Goal: Task Accomplishment & Management: Use online tool/utility

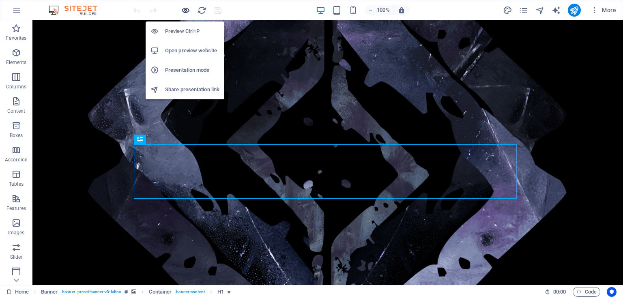
click at [183, 12] on icon "button" at bounding box center [185, 10] width 9 height 9
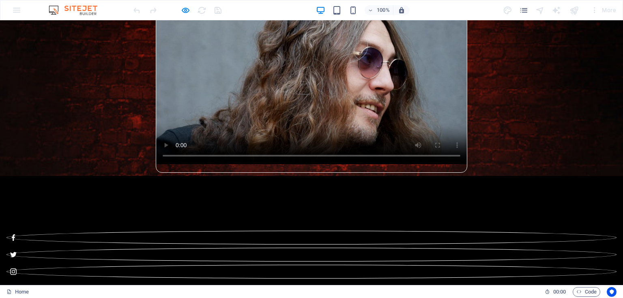
scroll to position [634, 0]
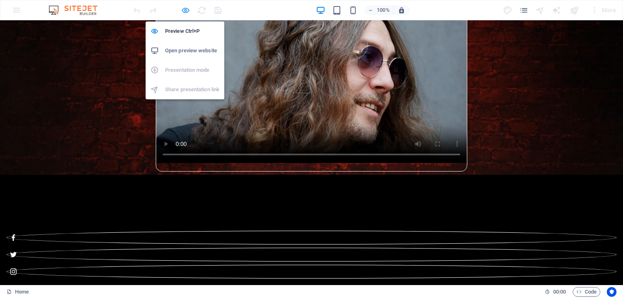
click at [185, 8] on icon "button" at bounding box center [185, 10] width 9 height 9
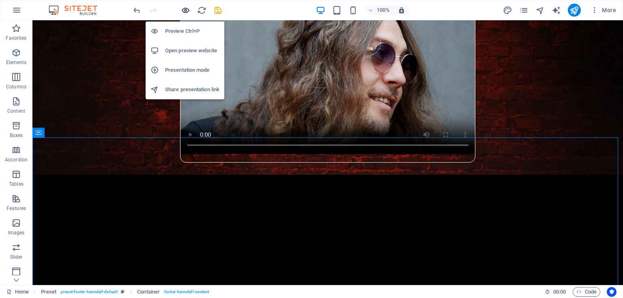
click at [186, 9] on icon "button" at bounding box center [185, 10] width 9 height 9
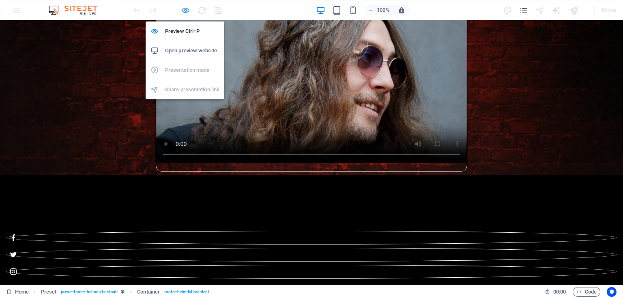
click at [185, 9] on icon "button" at bounding box center [185, 10] width 9 height 9
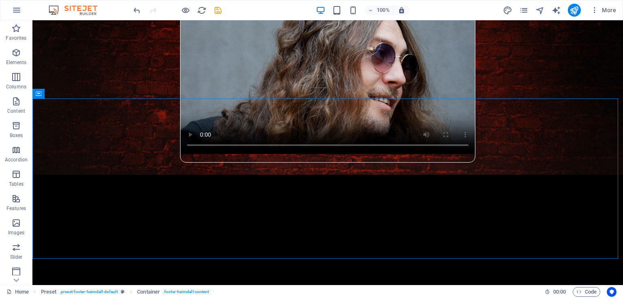
scroll to position [674, 0]
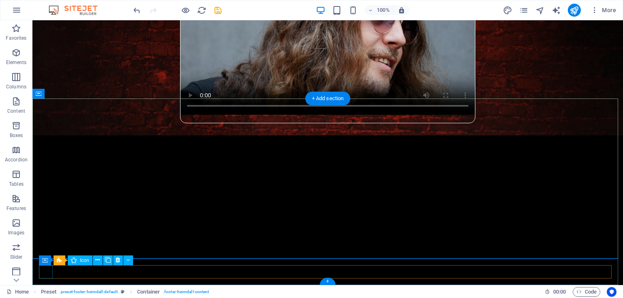
select select "xMidYMid"
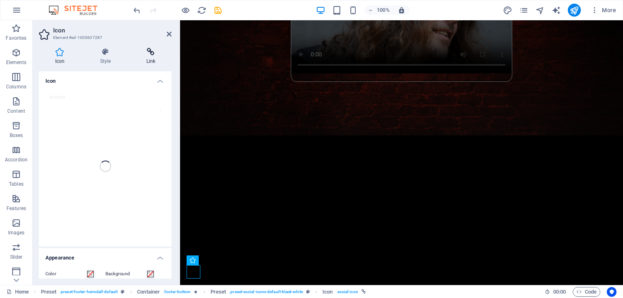
click at [151, 53] on icon at bounding box center [150, 52] width 41 height 8
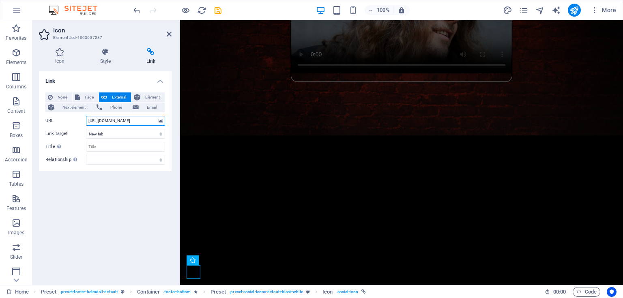
drag, startPoint x: 144, startPoint y: 120, endPoint x: 77, endPoint y: 120, distance: 67.4
click at [77, 120] on div "URL [URL][DOMAIN_NAME]" at bounding box center [105, 121] width 120 height 10
click at [142, 120] on input "[URL][DOMAIN_NAME]" at bounding box center [125, 121] width 79 height 10
drag, startPoint x: 145, startPoint y: 120, endPoint x: 84, endPoint y: 120, distance: 60.9
click at [84, 120] on div "URL [URL][DOMAIN_NAME]" at bounding box center [105, 121] width 120 height 10
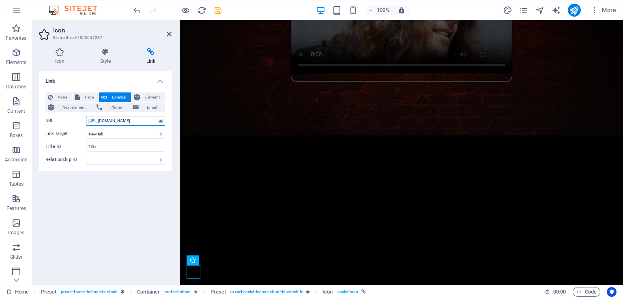
paste input "share/1FSKL3Npvr/?mibextid=wwXIfr"
type input "[URL][DOMAIN_NAME]"
click at [217, 10] on icon "save" at bounding box center [217, 10] width 9 height 9
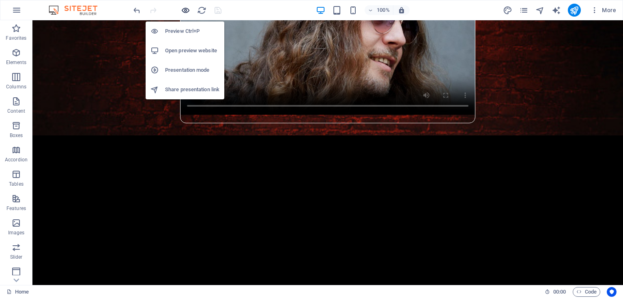
click at [185, 9] on icon "button" at bounding box center [185, 10] width 9 height 9
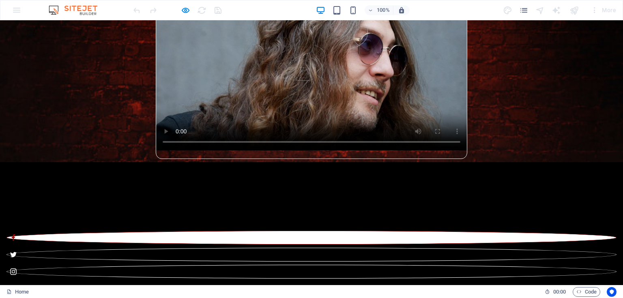
click at [15, 241] on icon at bounding box center [13, 238] width 6 height 6
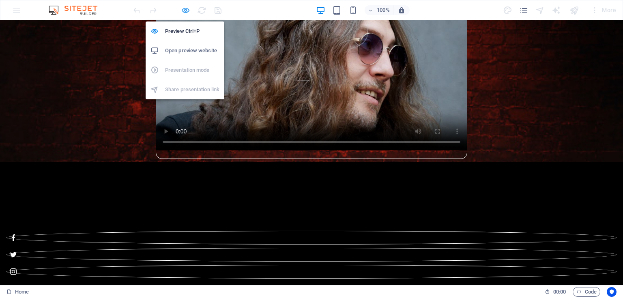
click at [182, 10] on icon "button" at bounding box center [185, 10] width 9 height 9
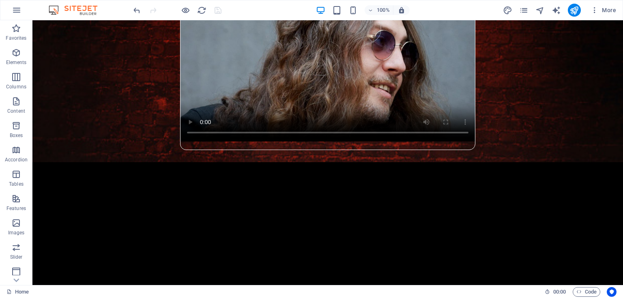
scroll to position [674, 0]
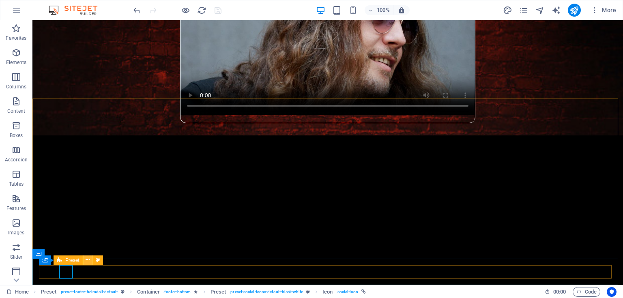
click at [88, 259] on icon at bounding box center [88, 260] width 4 height 9
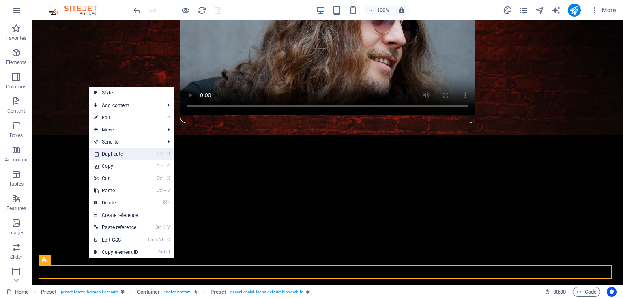
click at [119, 153] on link "Ctrl D Duplicate" at bounding box center [116, 154] width 54 height 12
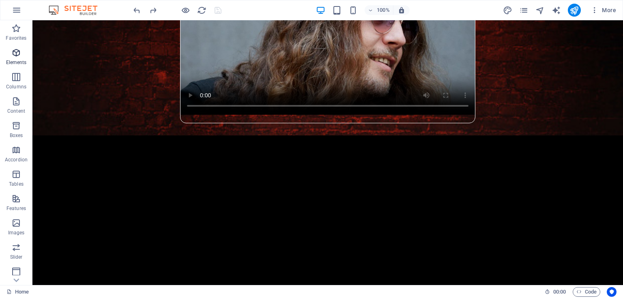
click at [18, 57] on icon "button" at bounding box center [16, 53] width 10 height 10
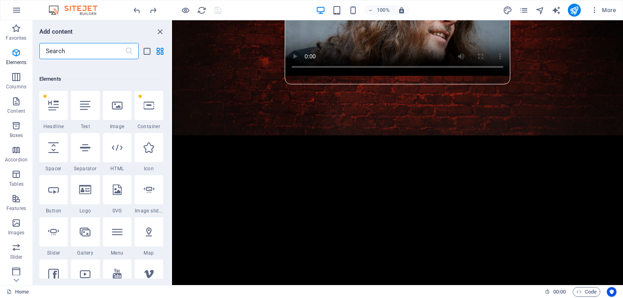
scroll to position [86, 0]
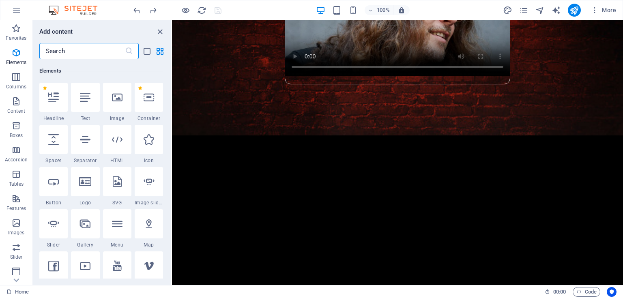
type input "X"
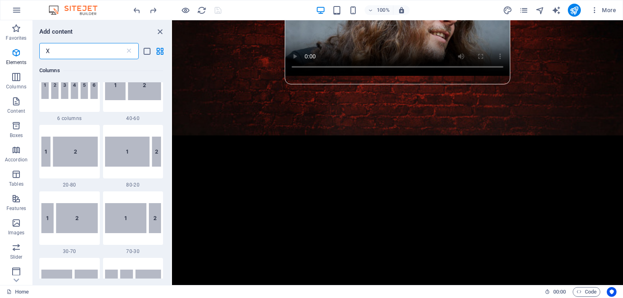
scroll to position [0, 0]
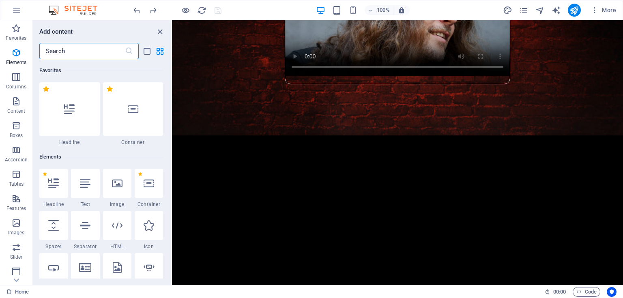
click at [88, 54] on input "text" at bounding box center [82, 51] width 86 height 16
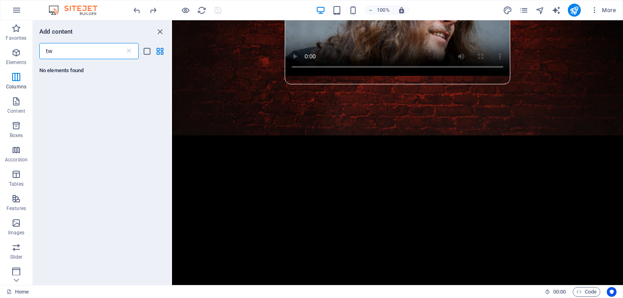
type input "t"
type input "f"
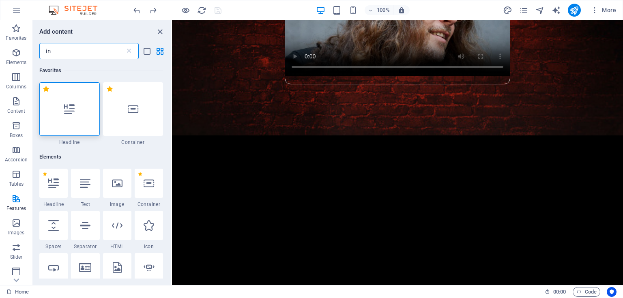
type input "i"
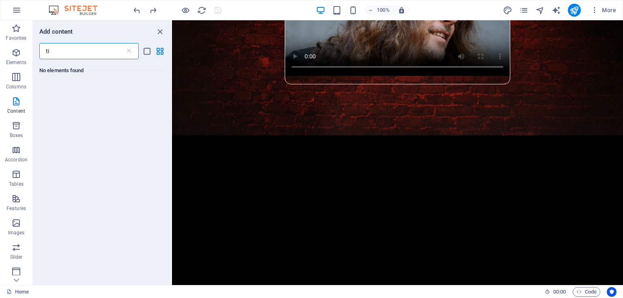
type input "t"
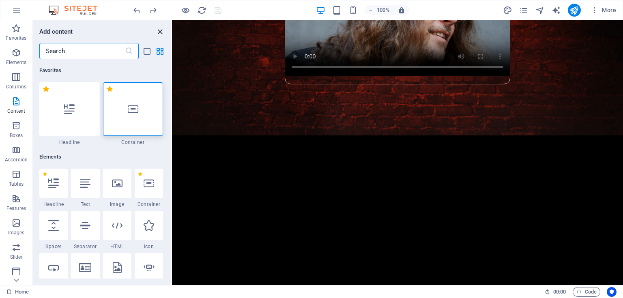
click at [162, 29] on icon "close panel" at bounding box center [159, 31] width 9 height 9
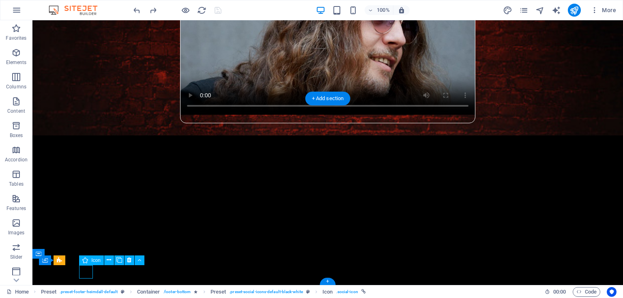
select select "xMidYMid"
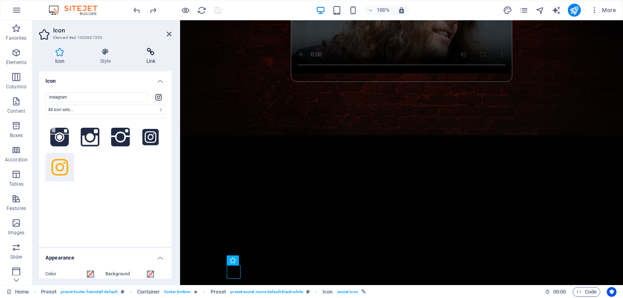
click at [140, 53] on icon at bounding box center [150, 52] width 41 height 8
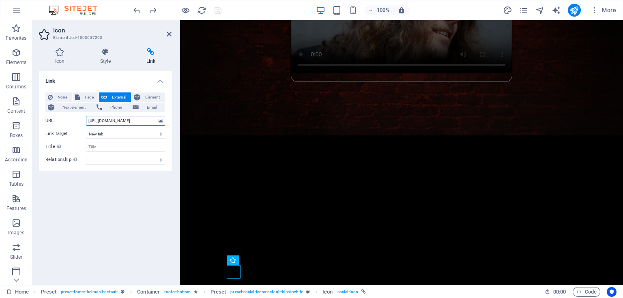
drag, startPoint x: 143, startPoint y: 121, endPoint x: 84, endPoint y: 120, distance: 58.8
click at [84, 120] on div "URL [URL][DOMAIN_NAME]" at bounding box center [105, 121] width 120 height 10
paste input "[DOMAIN_NAME]?igsh=ZzF2dmcyeTRreWJl"
type input "[URL][DOMAIN_NAME][DOMAIN_NAME]"
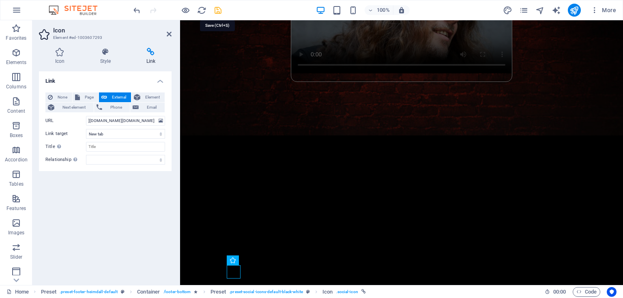
scroll to position [0, 0]
click at [215, 10] on icon "save" at bounding box center [217, 10] width 9 height 9
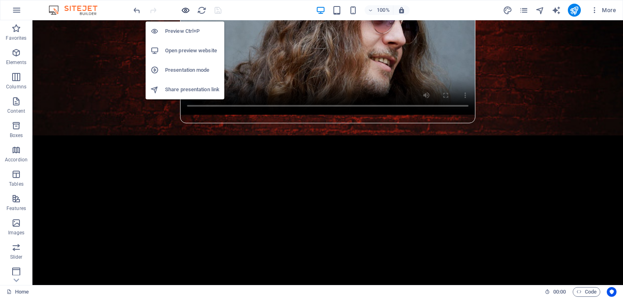
click at [186, 10] on icon "button" at bounding box center [185, 10] width 9 height 9
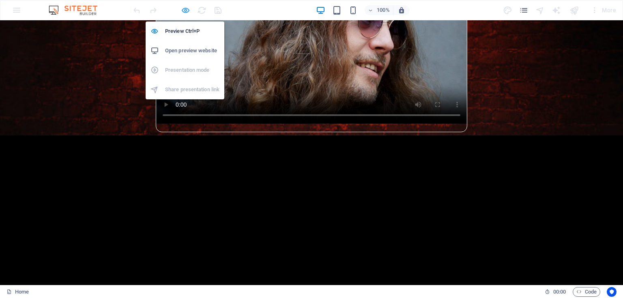
scroll to position [647, 0]
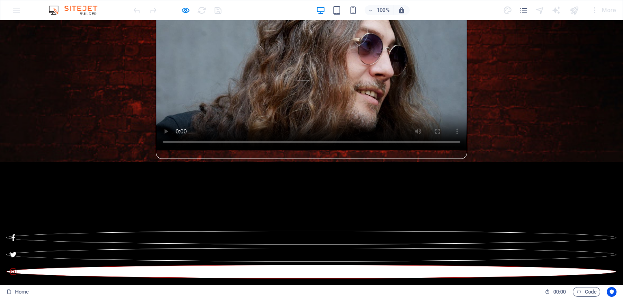
click at [17, 272] on icon at bounding box center [13, 272] width 6 height 6
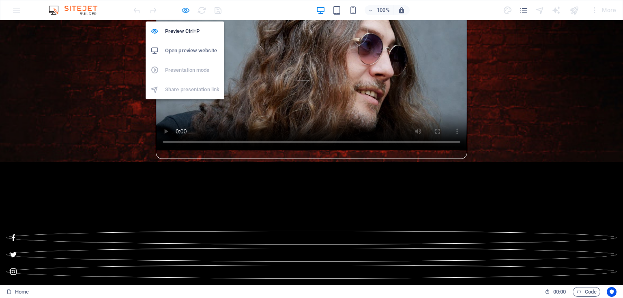
click at [185, 10] on icon "button" at bounding box center [185, 10] width 9 height 9
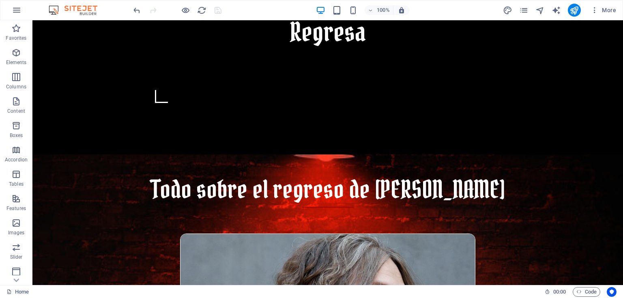
scroll to position [674, 0]
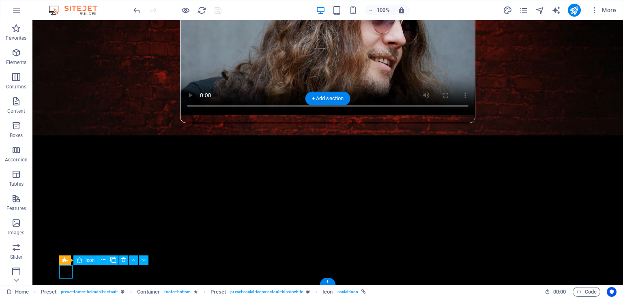
select select "xMidYMid"
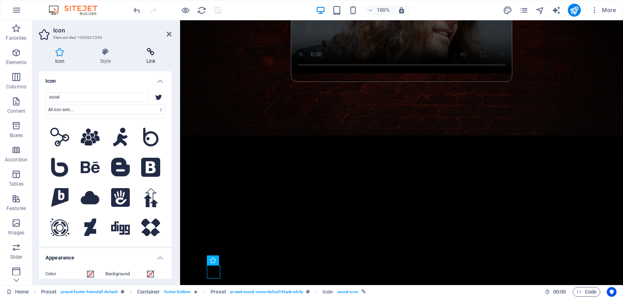
click at [151, 54] on icon at bounding box center [150, 52] width 41 height 8
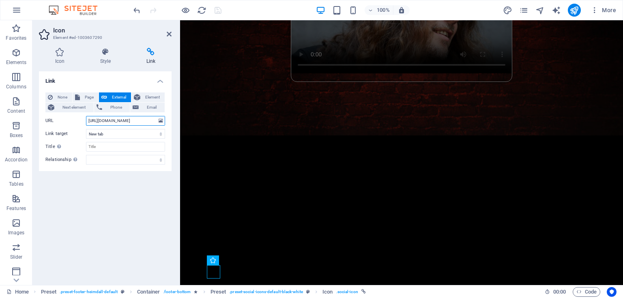
drag, startPoint x: 127, startPoint y: 119, endPoint x: 75, endPoint y: 116, distance: 51.2
click at [75, 116] on div "URL [URL][DOMAIN_NAME]" at bounding box center [105, 121] width 120 height 10
paste input "[DOMAIN_NAME][URL]"
type input "[URL][DOMAIN_NAME]"
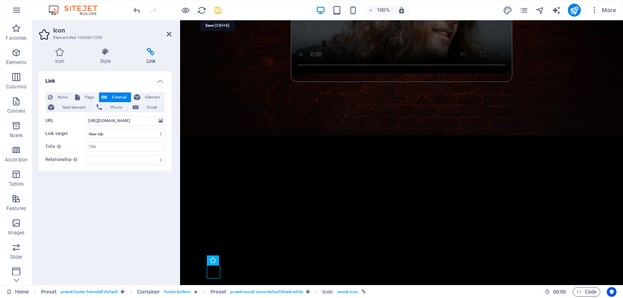
click at [216, 9] on icon "save" at bounding box center [217, 10] width 9 height 9
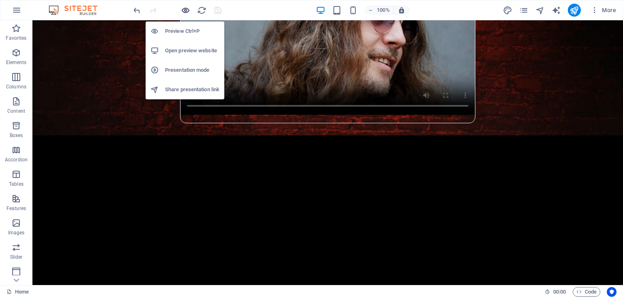
click at [185, 11] on icon "button" at bounding box center [185, 10] width 9 height 9
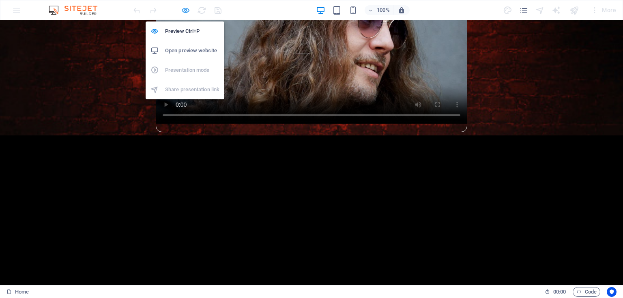
scroll to position [647, 0]
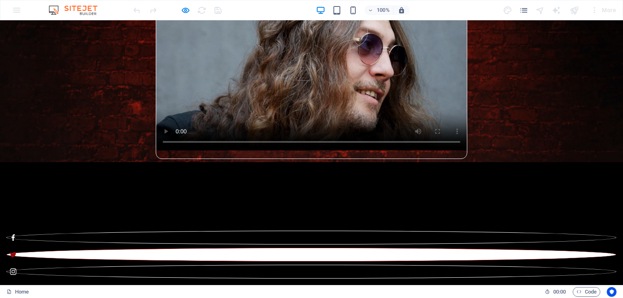
click at [17, 257] on icon at bounding box center [13, 254] width 6 height 5
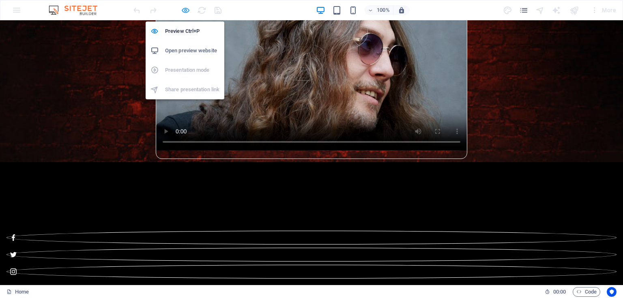
click at [185, 9] on icon "button" at bounding box center [185, 10] width 9 height 9
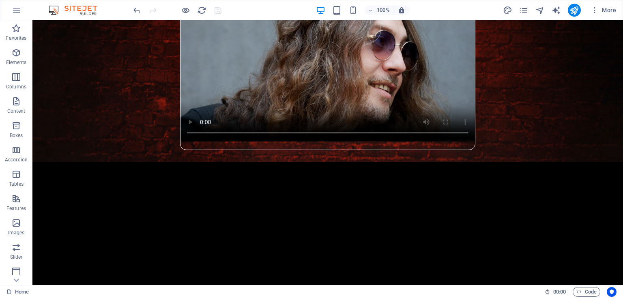
scroll to position [674, 0]
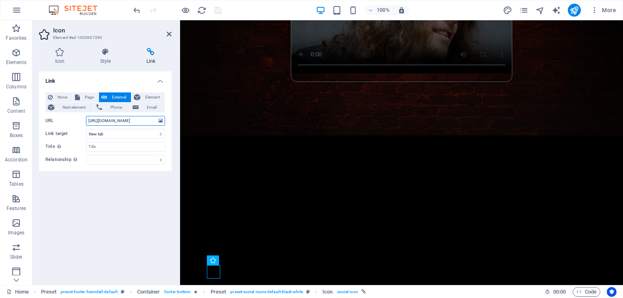
click at [125, 123] on input "[URL][DOMAIN_NAME]" at bounding box center [125, 121] width 79 height 10
click at [125, 223] on div "Link None Page External Element Next element Phone Email Page Home Element URL …" at bounding box center [105, 174] width 133 height 207
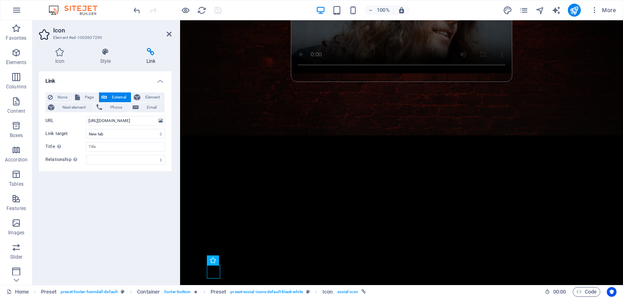
click at [222, 6] on div at bounding box center [177, 10] width 91 height 13
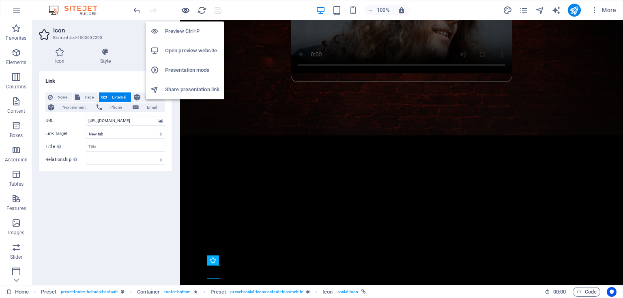
click at [181, 10] on icon "button" at bounding box center [185, 10] width 9 height 9
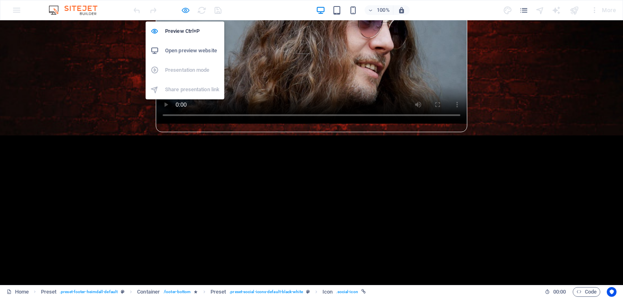
scroll to position [647, 0]
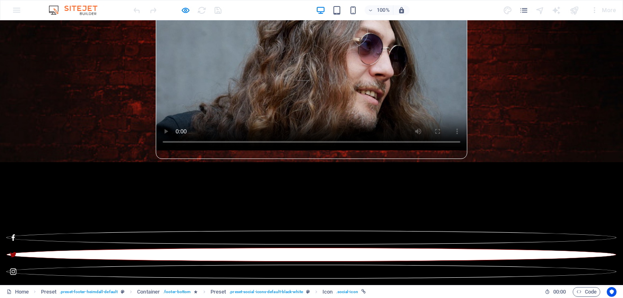
click at [17, 257] on icon at bounding box center [13, 254] width 6 height 5
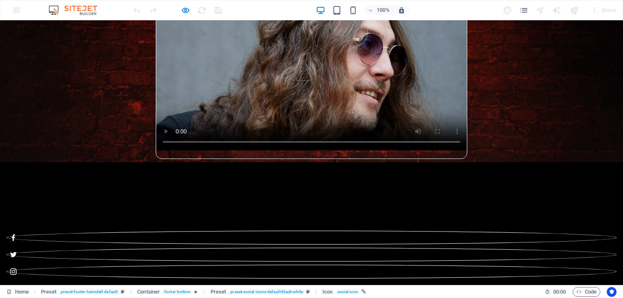
click at [190, 8] on div at bounding box center [177, 10] width 91 height 13
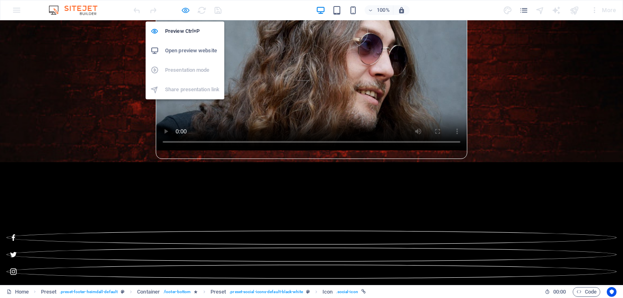
click at [184, 10] on icon "button" at bounding box center [185, 10] width 9 height 9
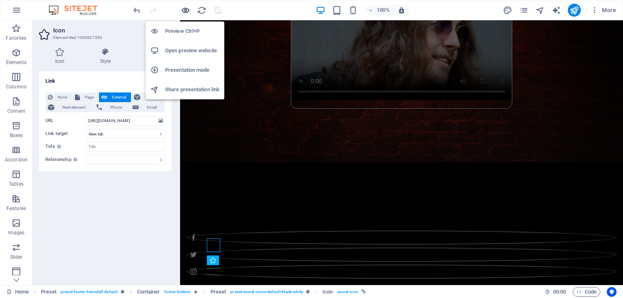
scroll to position [674, 0]
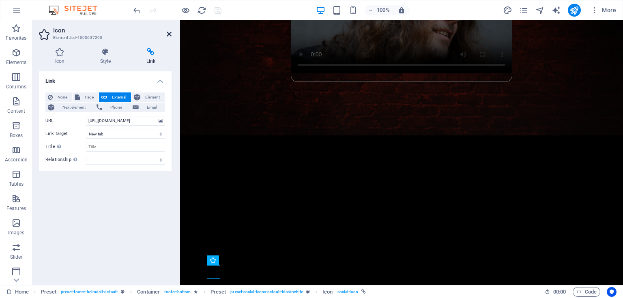
click at [167, 33] on icon at bounding box center [169, 34] width 5 height 6
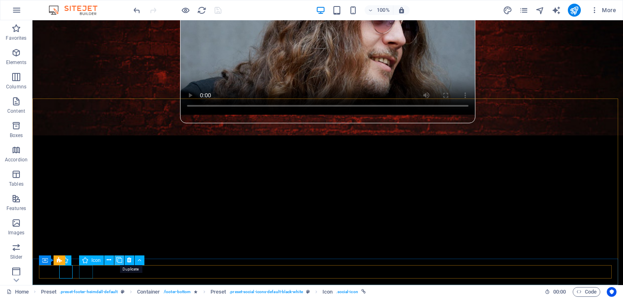
click at [118, 259] on icon at bounding box center [119, 260] width 6 height 9
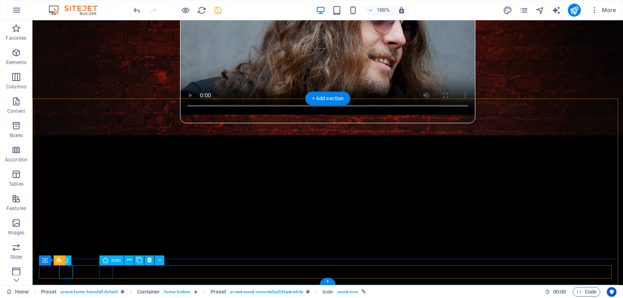
select select "xMidYMid"
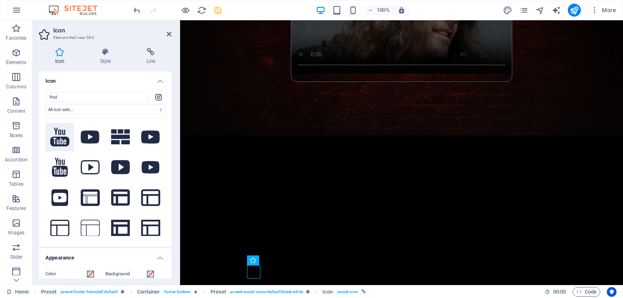
type input "Yout"
click at [62, 136] on icon at bounding box center [59, 137] width 19 height 19
click at [62, 164] on icon at bounding box center [60, 167] width 16 height 19
click at [93, 139] on icon at bounding box center [90, 137] width 19 height 13
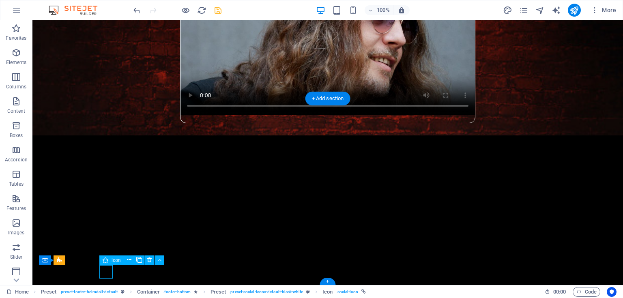
select select "xMidYMid"
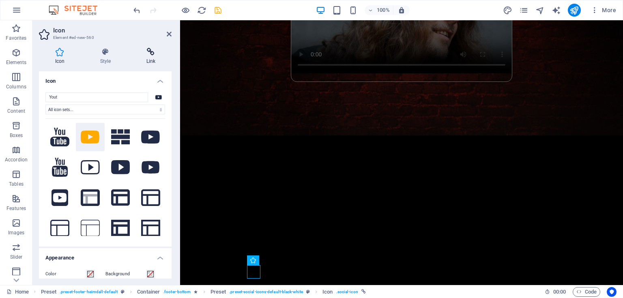
click at [149, 53] on icon at bounding box center [150, 52] width 41 height 8
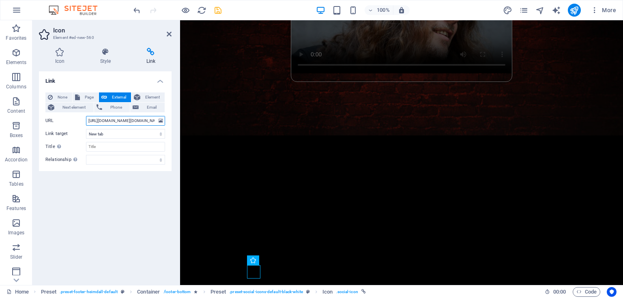
click at [131, 121] on input "[URL][DOMAIN_NAME][DOMAIN_NAME]" at bounding box center [125, 121] width 79 height 10
paste input "[DOMAIN_NAME][URL]"
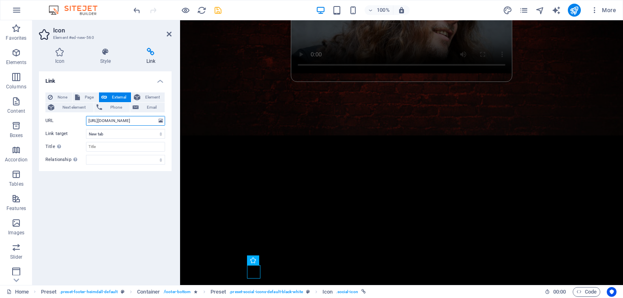
type input "[URL][DOMAIN_NAME]"
click at [218, 9] on icon "save" at bounding box center [217, 10] width 9 height 9
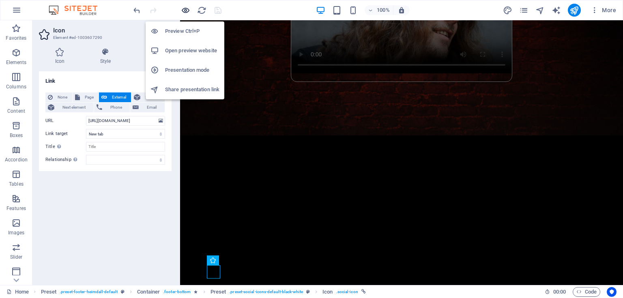
click at [186, 7] on icon "button" at bounding box center [185, 10] width 9 height 9
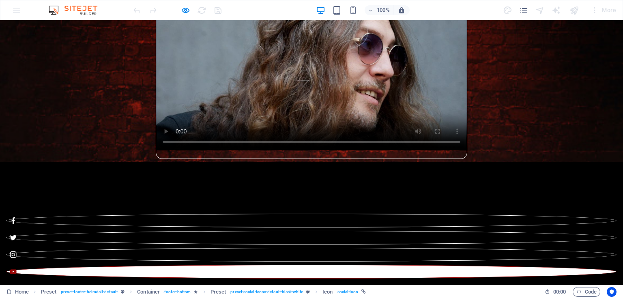
click at [17, 271] on icon at bounding box center [13, 272] width 6 height 6
